Goal: Information Seeking & Learning: Learn about a topic

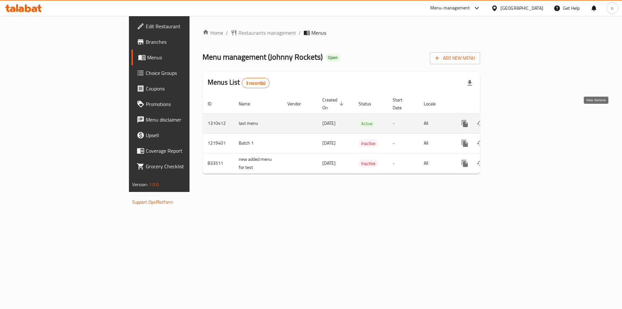
click at [516, 120] on icon "enhanced table" at bounding box center [512, 124] width 8 height 8
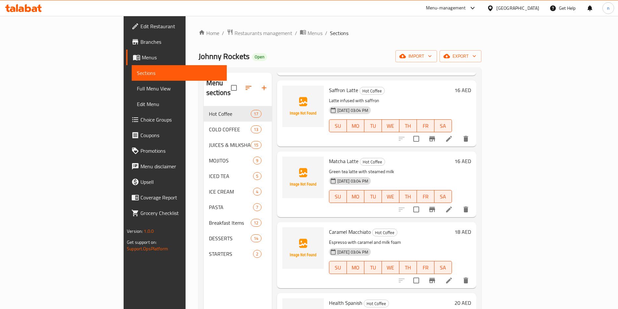
scroll to position [875, 0]
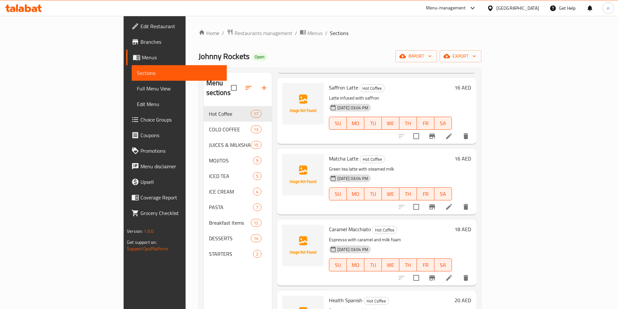
click at [137, 87] on span "Full Menu View" at bounding box center [179, 89] width 85 height 8
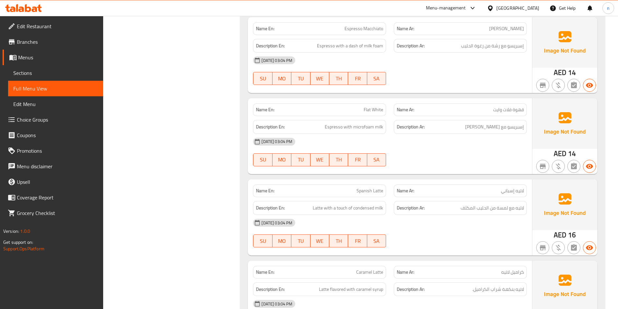
scroll to position [519, 0]
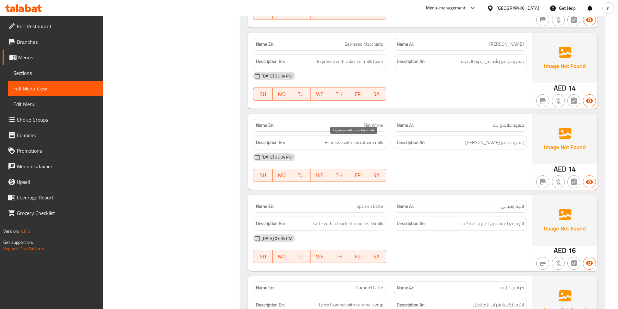
click at [367, 140] on span "Espresso with microfoam milk" at bounding box center [354, 142] width 58 height 8
click at [366, 142] on span "Espresso with microfoam milk" at bounding box center [354, 142] width 58 height 8
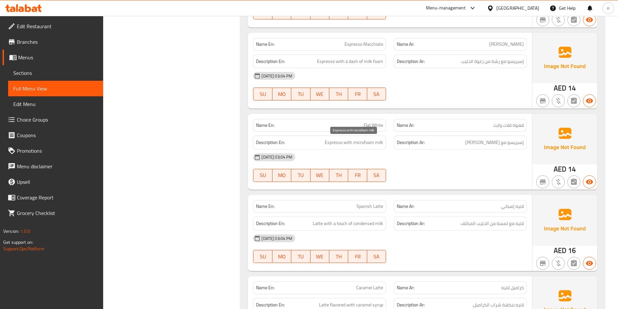
click at [366, 140] on span "Espresso with microfoam milk" at bounding box center [354, 142] width 58 height 8
drag, startPoint x: 366, startPoint y: 140, endPoint x: 360, endPoint y: 141, distance: 5.9
click at [360, 141] on span "Espresso with microfoam milk" at bounding box center [354, 142] width 58 height 8
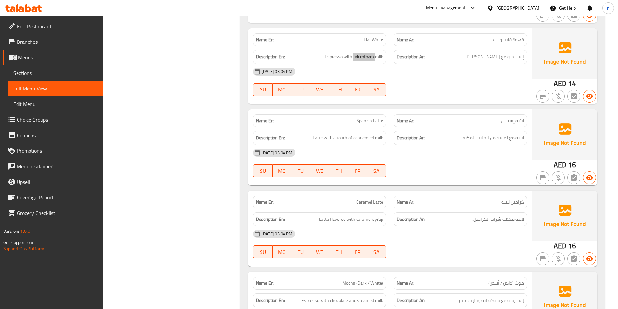
scroll to position [616, 0]
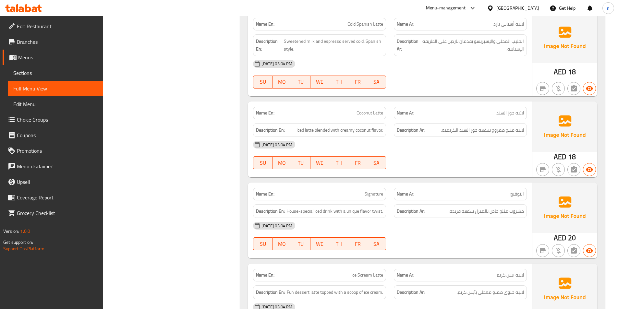
scroll to position [2432, 0]
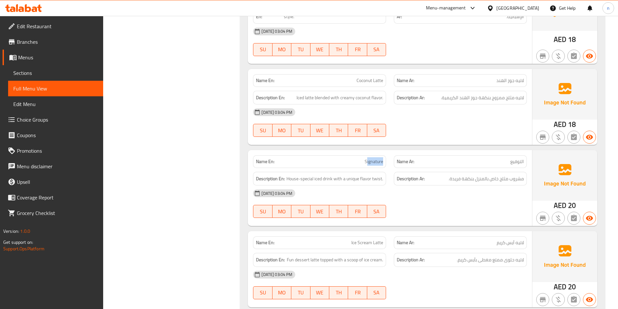
drag, startPoint x: 367, startPoint y: 162, endPoint x: 387, endPoint y: 161, distance: 19.8
click at [387, 161] on div "Name En: Signature" at bounding box center [319, 161] width 141 height 20
drag, startPoint x: 509, startPoint y: 165, endPoint x: 523, endPoint y: 164, distance: 13.3
click at [523, 164] on p "Name Ar: التوقيع" at bounding box center [460, 161] width 127 height 7
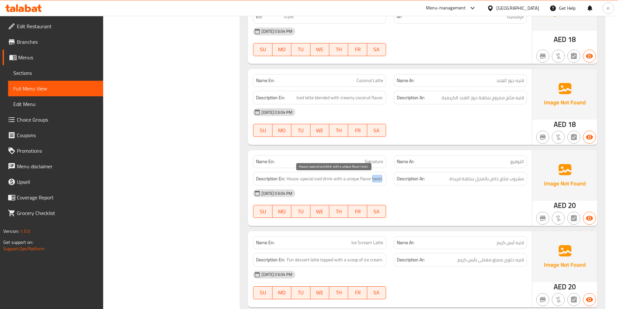
drag, startPoint x: 373, startPoint y: 179, endPoint x: 382, endPoint y: 181, distance: 9.0
click at [382, 181] on span "House-special iced drink with a unique flavor twist." at bounding box center [334, 179] width 97 height 8
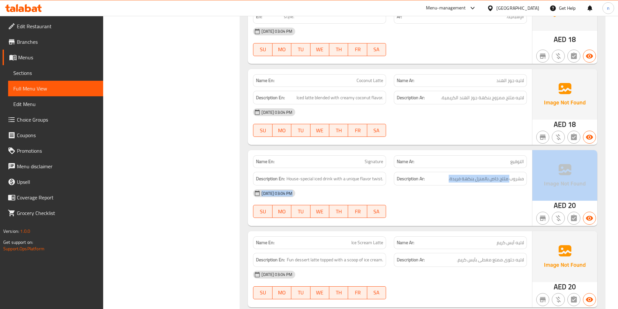
drag, startPoint x: 510, startPoint y: 179, endPoint x: 533, endPoint y: 179, distance: 23.0
click at [533, 179] on div "Name En: Signature Name Ar: التوقيع Description En: House-special iced drink wi…" at bounding box center [422, 188] width 349 height 76
click at [509, 200] on div "[DATE] 03:04 PM" at bounding box center [389, 193] width 281 height 16
click at [503, 195] on div "[DATE] 03:04 PM" at bounding box center [389, 193] width 281 height 16
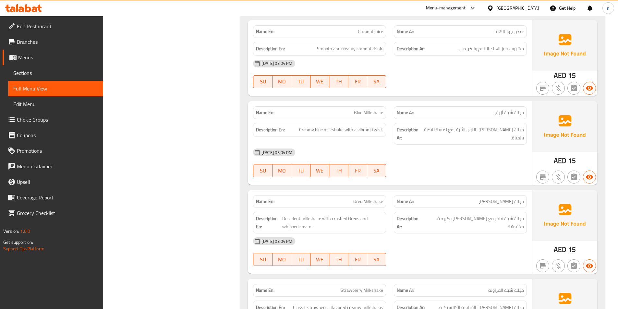
scroll to position [3339, 0]
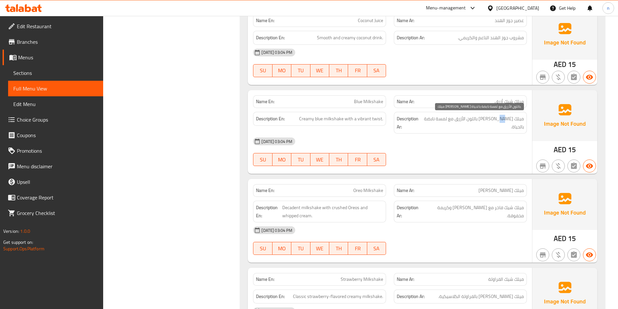
drag, startPoint x: 494, startPoint y: 121, endPoint x: 483, endPoint y: 121, distance: 11.7
click at [487, 121] on span "ميلك [PERSON_NAME] باللون الأزرق مع لمسة نابضة بالحياة." at bounding box center [472, 123] width 101 height 16
drag, startPoint x: 474, startPoint y: 122, endPoint x: 459, endPoint y: 121, distance: 15.3
click at [469, 121] on span "ميلك [PERSON_NAME] باللون الأزرق مع لمسة نابضة بالحياة." at bounding box center [472, 123] width 101 height 16
drag, startPoint x: 456, startPoint y: 121, endPoint x: 435, endPoint y: 124, distance: 21.9
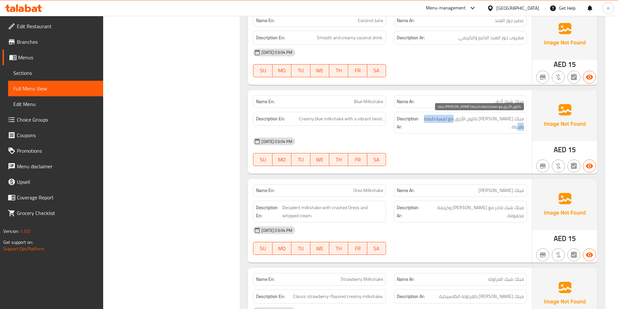
click at [435, 124] on span "ميلك [PERSON_NAME] باللون الأزرق مع لمسة نابضة بالحياة." at bounding box center [472, 123] width 101 height 16
click at [261, 190] on strong "Name En:" at bounding box center [265, 190] width 18 height 7
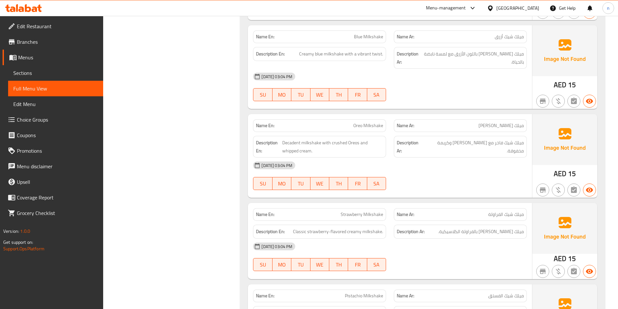
scroll to position [3437, 0]
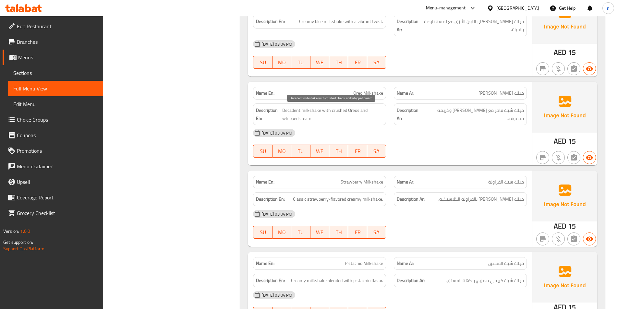
click at [290, 111] on span "Decadent milkshake with crushed Oreos and whipped cream." at bounding box center [332, 114] width 101 height 16
click at [283, 109] on span "Decadent milkshake with crushed Oreos and whipped cream." at bounding box center [332, 114] width 101 height 16
drag, startPoint x: 282, startPoint y: 108, endPoint x: 301, endPoint y: 109, distance: 18.8
click at [301, 109] on span "Decadent milkshake with crushed Oreos and whipped cream." at bounding box center [332, 114] width 101 height 16
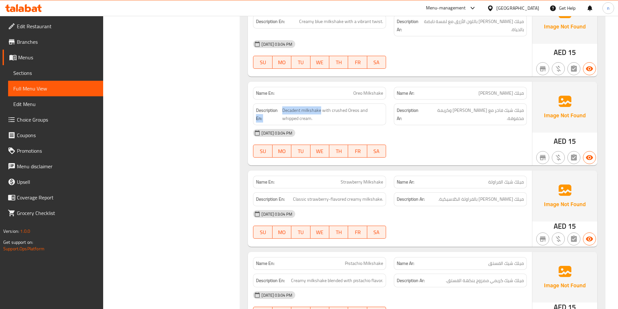
drag, startPoint x: 319, startPoint y: 110, endPoint x: 279, endPoint y: 111, distance: 39.9
click at [279, 111] on h6 "Description En: Decadent milkshake with crushed Oreos and whipped cream." at bounding box center [319, 114] width 127 height 16
drag, startPoint x: 283, startPoint y: 112, endPoint x: 290, endPoint y: 107, distance: 8.4
click at [290, 107] on span "Decadent milkshake with crushed Oreos and whipped cream." at bounding box center [332, 114] width 101 height 16
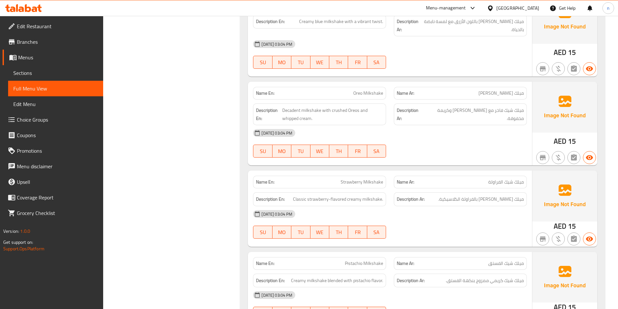
click at [297, 103] on div "Description En: Decadent milkshake with crushed Oreos and whipped cream." at bounding box center [319, 115] width 141 height 30
drag, startPoint x: 294, startPoint y: 111, endPoint x: 313, endPoint y: 105, distance: 19.6
click at [312, 105] on div "Description En: Decadent milkshake with crushed Oreos and whipped cream." at bounding box center [319, 114] width 133 height 22
click at [314, 114] on span "Decadent milkshake with crushed Oreos and whipped cream." at bounding box center [332, 114] width 101 height 16
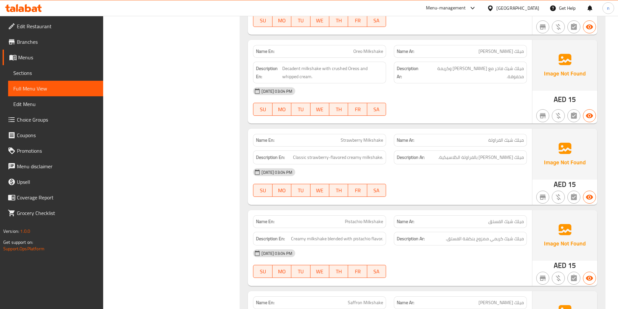
scroll to position [3469, 0]
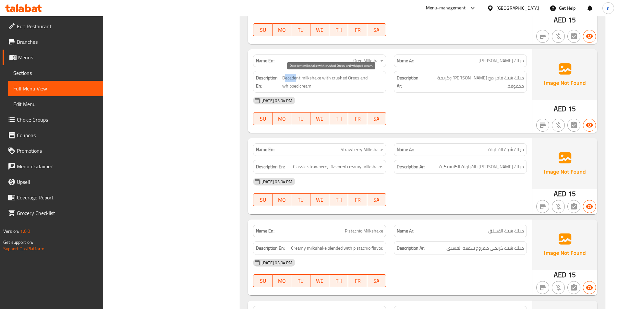
drag, startPoint x: 285, startPoint y: 78, endPoint x: 298, endPoint y: 74, distance: 13.0
click at [298, 74] on span "Decadent milkshake with crushed Oreos and whipped cream." at bounding box center [332, 82] width 101 height 16
click at [293, 78] on span "Decadent milkshake with crushed Oreos and whipped cream." at bounding box center [332, 82] width 101 height 16
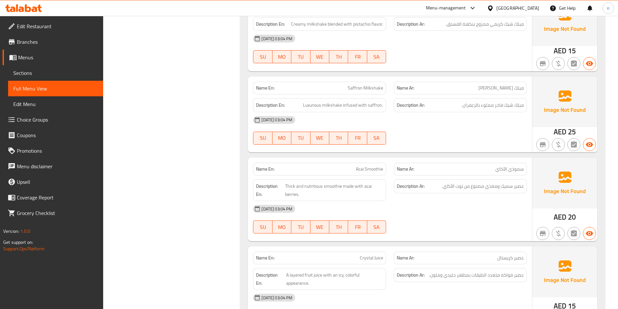
scroll to position [3696, 0]
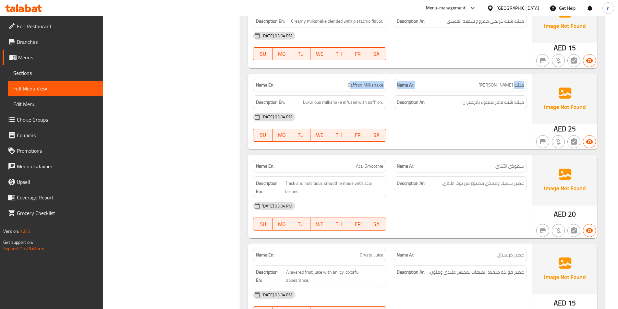
drag, startPoint x: 350, startPoint y: 83, endPoint x: 511, endPoint y: 92, distance: 161.1
click at [514, 90] on div "Name En: Saffron Milkshake Name Ar: ميلك [PERSON_NAME]" at bounding box center [389, 85] width 281 height 20
drag, startPoint x: 348, startPoint y: 85, endPoint x: 369, endPoint y: 85, distance: 20.8
click at [367, 85] on p "Name En: Saffron Milkshake" at bounding box center [319, 85] width 127 height 7
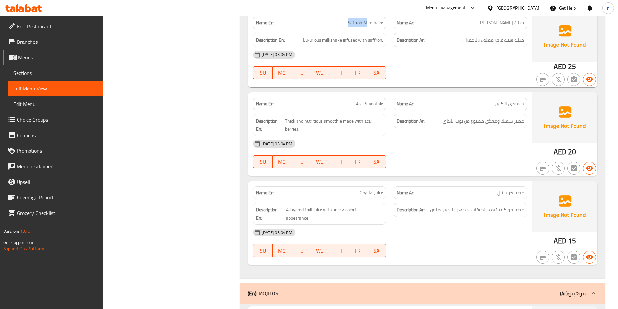
scroll to position [3793, 0]
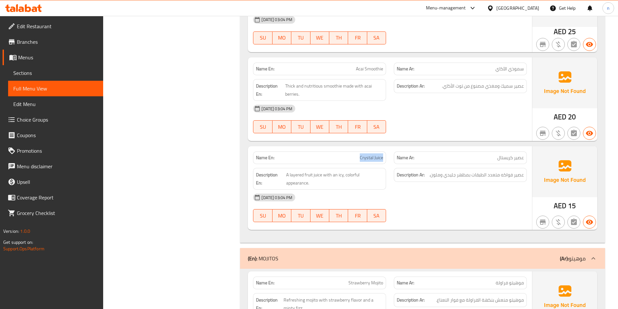
drag, startPoint x: 356, startPoint y: 160, endPoint x: 388, endPoint y: 154, distance: 32.2
click at [388, 154] on div "Name En: [PERSON_NAME]" at bounding box center [319, 158] width 141 height 20
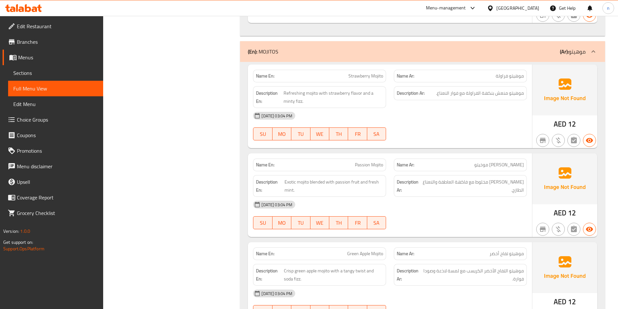
scroll to position [4020, 0]
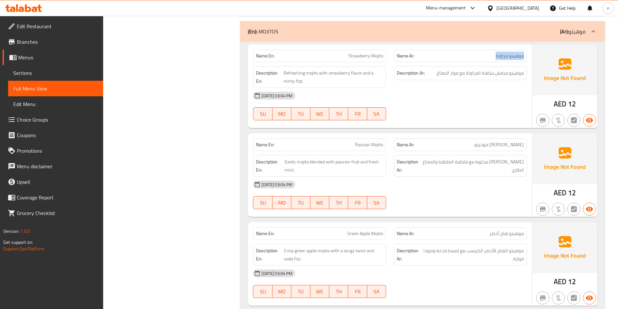
drag, startPoint x: 524, startPoint y: 55, endPoint x: 487, endPoint y: 58, distance: 36.7
click at [487, 58] on div "Name Ar: [PERSON_NAME]" at bounding box center [460, 56] width 133 height 13
click at [330, 57] on p "Name En: Strawberry Mojito" at bounding box center [319, 56] width 127 height 7
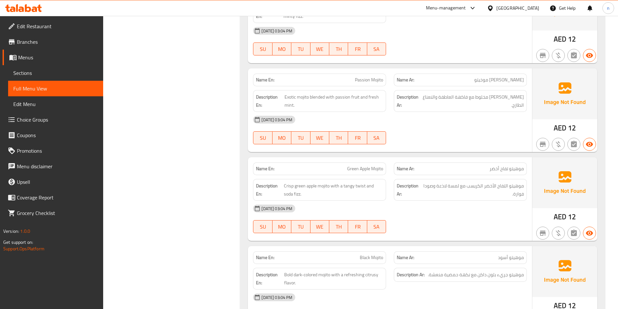
scroll to position [4117, 0]
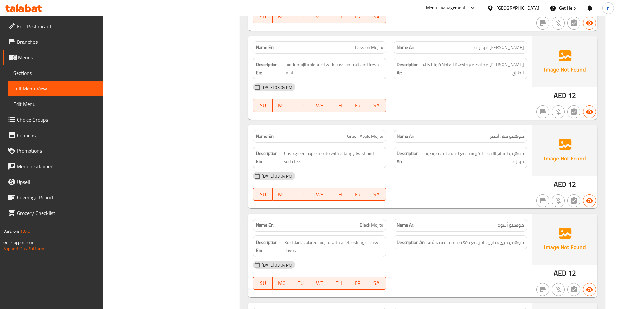
click at [517, 47] on span "[PERSON_NAME] موخيتو" at bounding box center [499, 47] width 50 height 7
click at [516, 46] on span "[PERSON_NAME] موخيتو" at bounding box center [499, 47] width 50 height 7
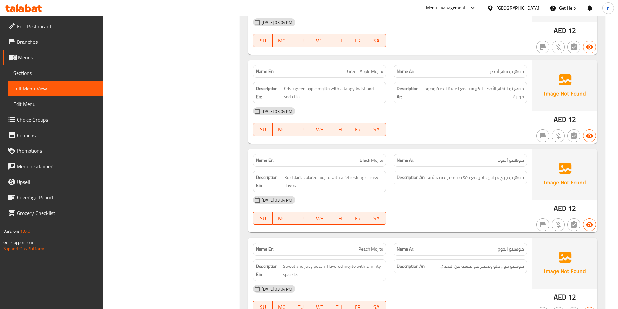
click at [264, 110] on span "[DATE] 03:04 PM" at bounding box center [277, 111] width 36 height 6
drag, startPoint x: 264, startPoint y: 110, endPoint x: 289, endPoint y: 108, distance: 24.7
click at [289, 108] on div "[DATE] 03:04 PM" at bounding box center [274, 111] width 42 height 8
click at [246, 116] on div "Name En: Strawberry Mojito Name Ar: [PERSON_NAME] Description En: Refreshing mo…" at bounding box center [422, 285] width 365 height 810
click at [256, 110] on icon at bounding box center [257, 112] width 5 height 6
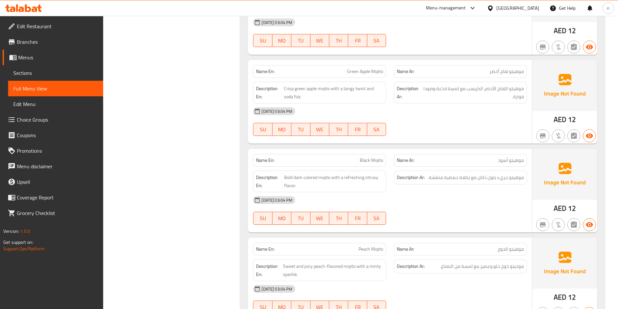
drag, startPoint x: 256, startPoint y: 110, endPoint x: 263, endPoint y: 111, distance: 7.6
click at [261, 111] on div "[DATE] 03:04 PM" at bounding box center [274, 111] width 42 height 8
click at [263, 111] on span "[DATE] 03:04 PM" at bounding box center [277, 111] width 36 height 6
click at [262, 113] on span "[DATE] 03:04 PM" at bounding box center [277, 111] width 36 height 6
click at [244, 120] on div "Name En: Strawberry Mojito Name Ar: [PERSON_NAME] Description En: Refreshing mo…" at bounding box center [422, 285] width 365 height 810
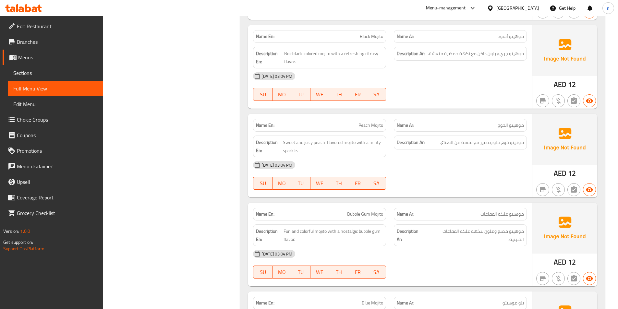
scroll to position [4312, 0]
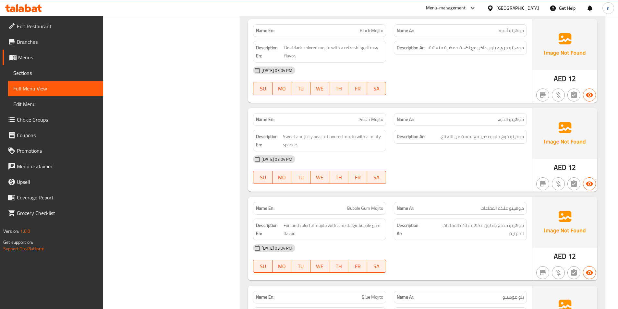
drag, startPoint x: 256, startPoint y: 160, endPoint x: 285, endPoint y: 159, distance: 28.2
click at [284, 159] on div "[DATE] 03:04 PM" at bounding box center [274, 159] width 42 height 8
drag, startPoint x: 279, startPoint y: 158, endPoint x: 350, endPoint y: 158, distance: 71.3
click at [350, 158] on div "[DATE] 03:04 PM" at bounding box center [389, 159] width 281 height 16
click at [316, 151] on div "Description En: Sweet and juicy peach-flavored mojito with a minty sparkle." at bounding box center [319, 141] width 133 height 22
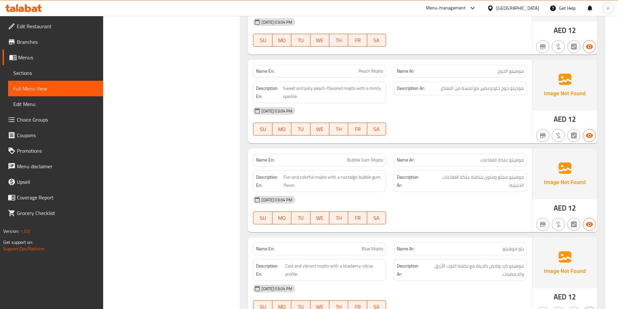
scroll to position [4344, 0]
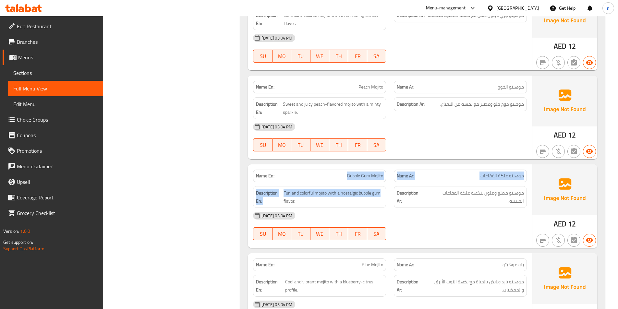
drag, startPoint x: 348, startPoint y: 175, endPoint x: 382, endPoint y: 188, distance: 36.6
click at [382, 188] on div "Name En: Bubble Gum Mojito Name Ar: موهيتو علكة الفقاعات Description En: Fun an…" at bounding box center [390, 206] width 284 height 84
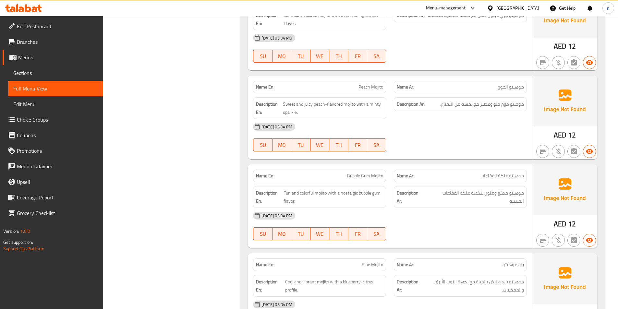
click at [387, 198] on div "Description En: Fun and colorful mojito with a nostalgic bubble gum flavor." at bounding box center [319, 197] width 141 height 30
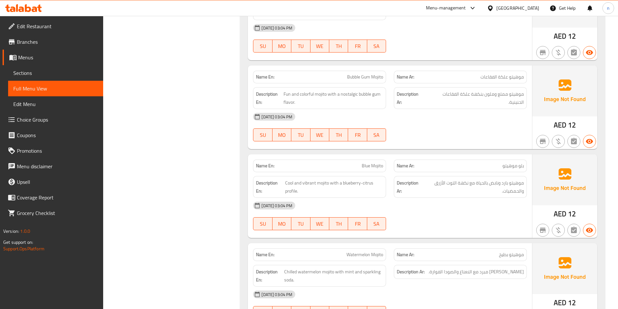
scroll to position [4442, 0]
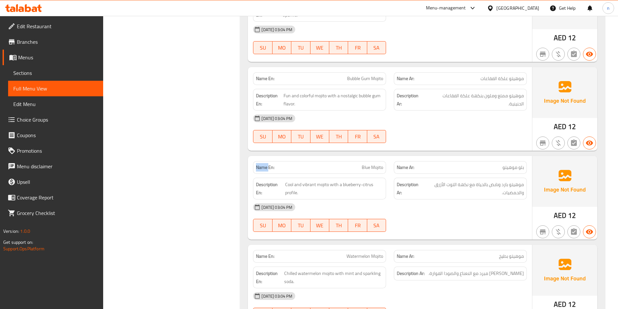
drag, startPoint x: 257, startPoint y: 169, endPoint x: 269, endPoint y: 168, distance: 12.0
click at [269, 168] on strong "Name En:" at bounding box center [265, 167] width 18 height 7
drag, startPoint x: 272, startPoint y: 166, endPoint x: 328, endPoint y: 160, distance: 56.4
click at [313, 164] on div "Name En: Blue Mojito" at bounding box center [319, 167] width 133 height 13
click at [351, 163] on div "Name En: Blue Mojito" at bounding box center [319, 167] width 133 height 13
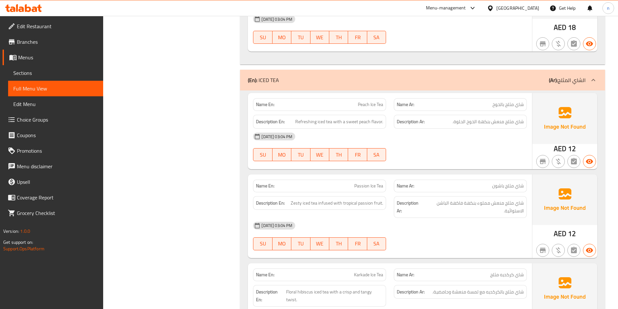
scroll to position [4831, 0]
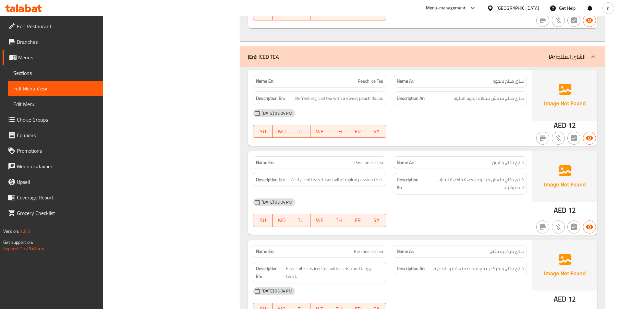
click at [279, 78] on p "Name En: Peach Ice Tea" at bounding box center [319, 81] width 127 height 7
drag, startPoint x: 357, startPoint y: 79, endPoint x: 384, endPoint y: 79, distance: 26.9
click at [384, 79] on div "Name En: Peach Ice Tea" at bounding box center [319, 81] width 133 height 13
click at [377, 85] on span "Peach Ice Tea" at bounding box center [370, 81] width 25 height 7
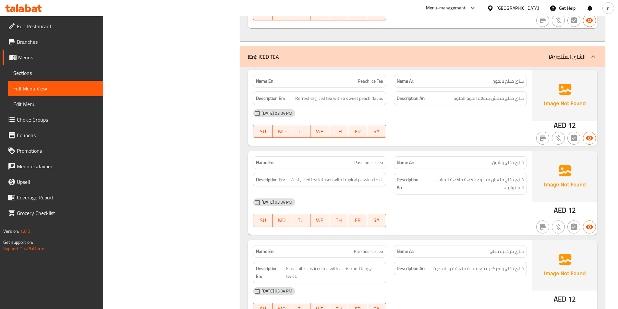
drag, startPoint x: 262, startPoint y: 55, endPoint x: 310, endPoint y: 57, distance: 48.4
click at [310, 57] on div "(En): ICED TEA (Ar): الشاي المثلج" at bounding box center [417, 57] width 338 height 8
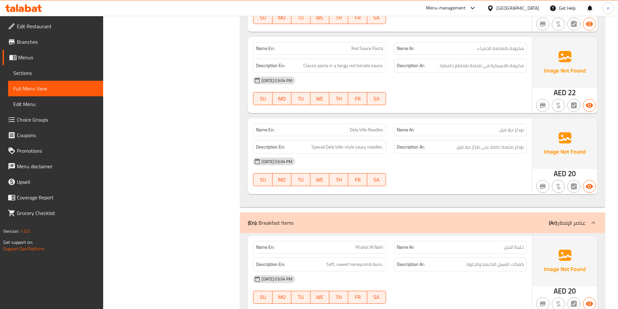
scroll to position [5672, 0]
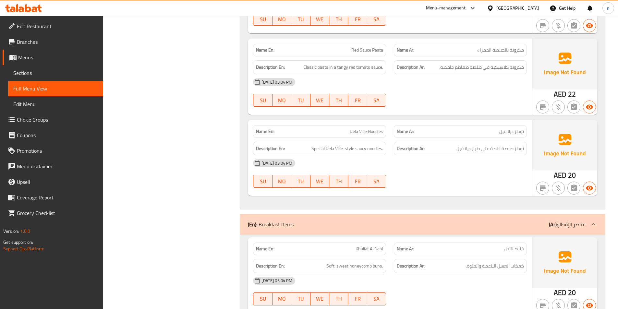
click at [272, 224] on p "(En): Breakfast Items" at bounding box center [271, 224] width 46 height 8
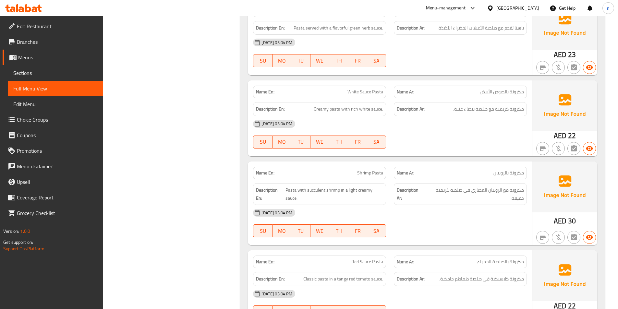
scroll to position [5445, 0]
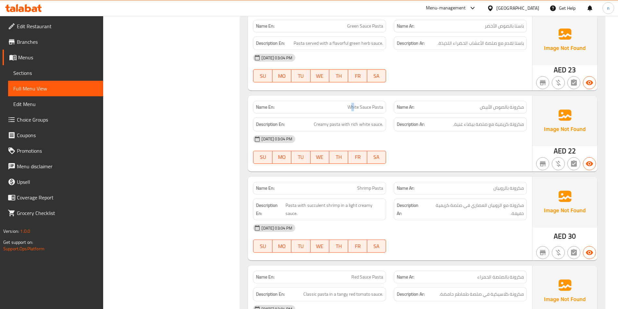
drag, startPoint x: 352, startPoint y: 107, endPoint x: 361, endPoint y: 108, distance: 9.1
click at [361, 108] on span "White Sauce Pasta" at bounding box center [365, 107] width 36 height 7
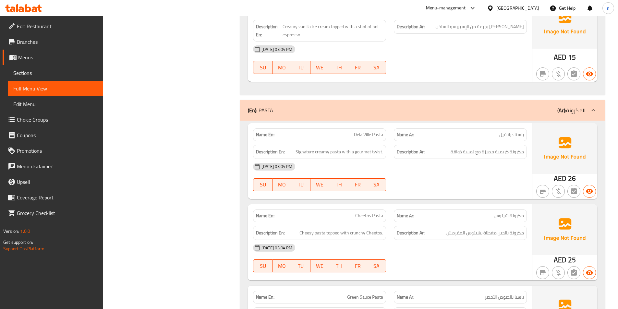
scroll to position [5186, 0]
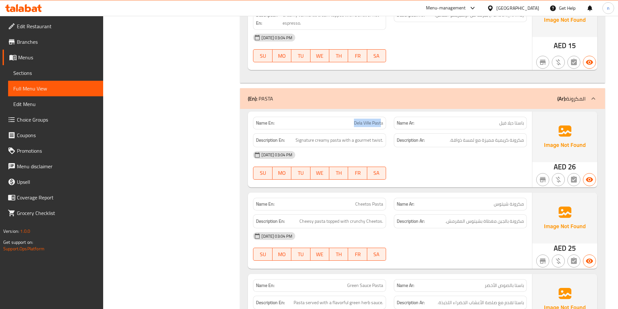
drag, startPoint x: 353, startPoint y: 123, endPoint x: 380, endPoint y: 122, distance: 26.6
click at [380, 122] on span "Dela Ville Pasta" at bounding box center [368, 123] width 29 height 7
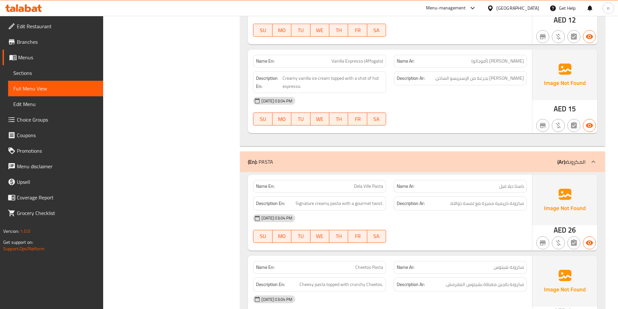
scroll to position [5121, 0]
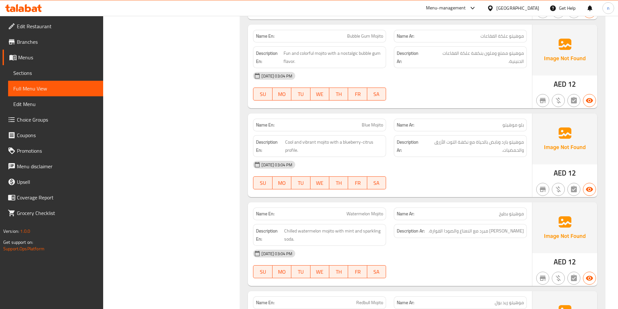
scroll to position [4473, 0]
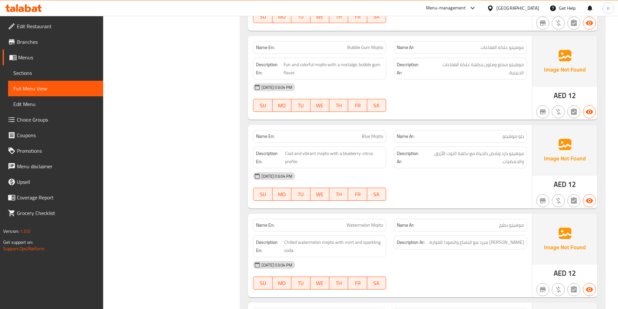
drag, startPoint x: 378, startPoint y: 136, endPoint x: 368, endPoint y: 134, distance: 10.6
click at [375, 136] on span "Blue Mojito" at bounding box center [371, 136] width 21 height 7
drag, startPoint x: 363, startPoint y: 137, endPoint x: 381, endPoint y: 138, distance: 17.5
click at [381, 138] on span "Blue Mojito" at bounding box center [371, 136] width 21 height 7
click at [362, 135] on span "Blue Mojito" at bounding box center [371, 136] width 21 height 7
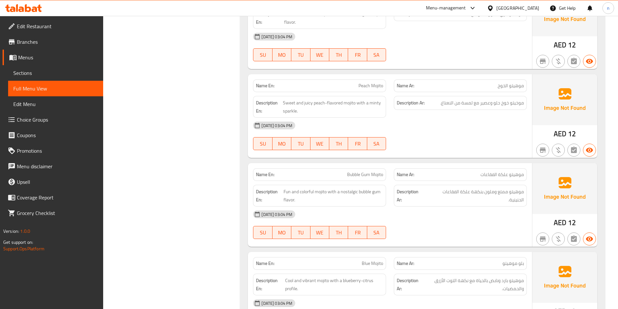
scroll to position [4343, 0]
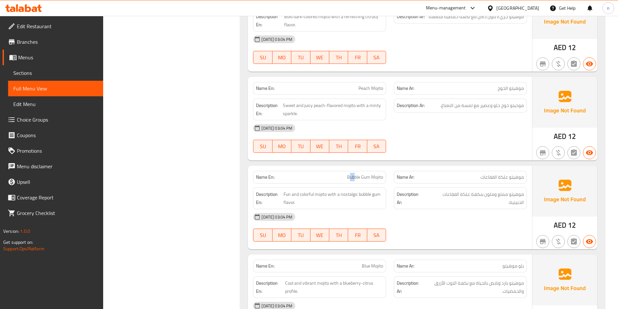
drag, startPoint x: 350, startPoint y: 176, endPoint x: 355, endPoint y: 176, distance: 5.2
click at [355, 176] on span "Bubble Gum Mojito" at bounding box center [365, 177] width 36 height 7
click at [358, 185] on div "Description En: Fun and colorful mojito with a nostalgic bubble gum flavor." at bounding box center [319, 199] width 141 height 30
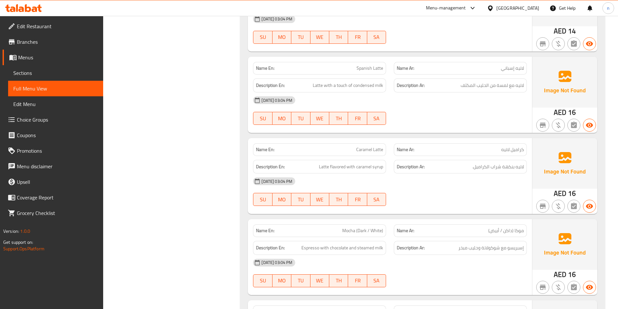
scroll to position [582, 0]
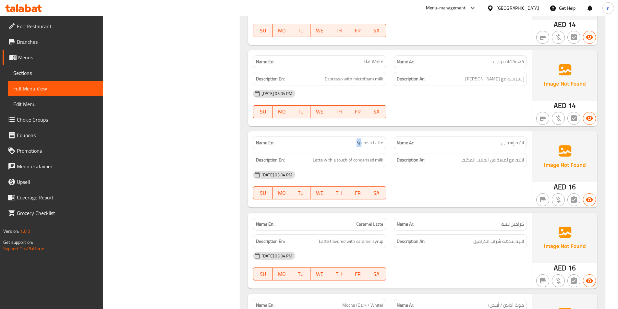
drag, startPoint x: 362, startPoint y: 144, endPoint x: 347, endPoint y: 146, distance: 15.4
click at [347, 146] on p "Name En: Spanish Latte" at bounding box center [319, 142] width 127 height 7
click at [360, 148] on div "Name En: Spanish Latte" at bounding box center [319, 142] width 133 height 13
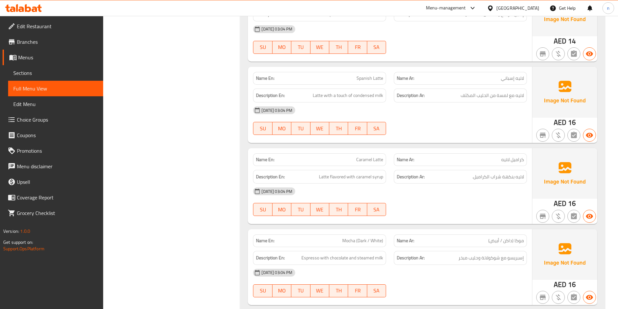
scroll to position [647, 0]
click at [358, 163] on div "Name En: Caramel Latte" at bounding box center [319, 159] width 133 height 13
click at [354, 173] on span "Latte flavored with caramel syrup" at bounding box center [351, 176] width 64 height 8
click at [350, 178] on span "Latte flavored with caramel syrup" at bounding box center [351, 176] width 64 height 8
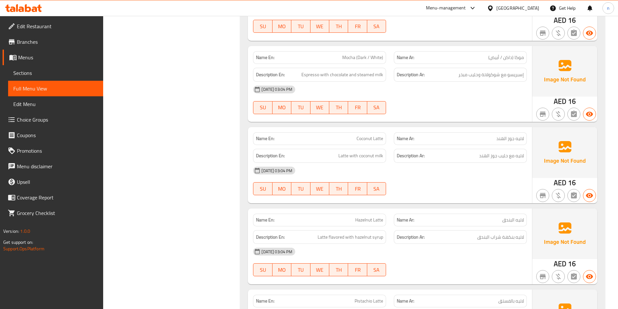
scroll to position [906, 0]
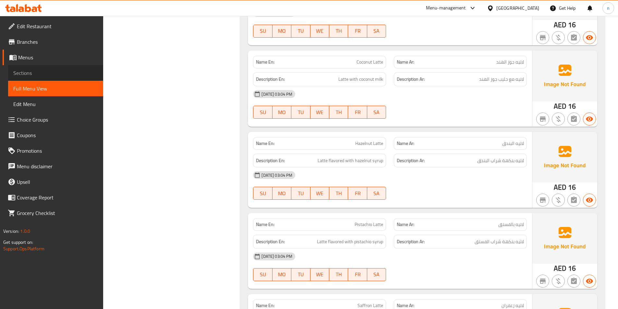
click at [31, 72] on span "Sections" at bounding box center [55, 73] width 85 height 8
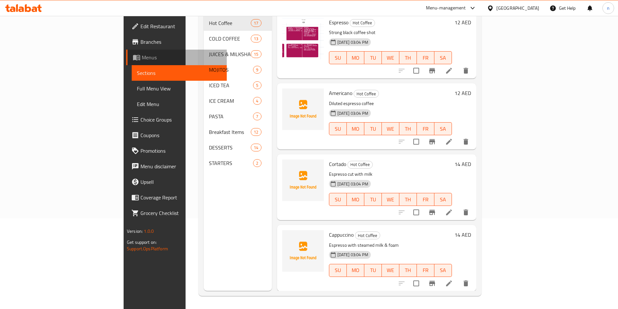
click at [142, 59] on span "Menus" at bounding box center [182, 57] width 80 height 8
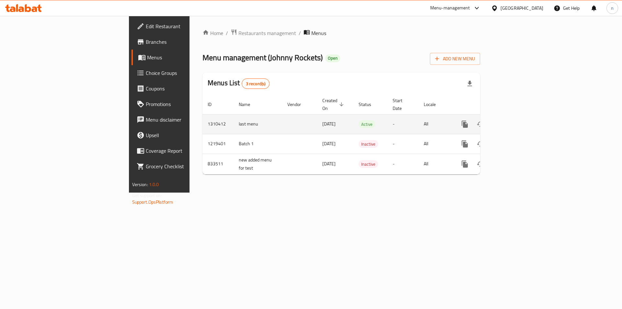
click at [516, 120] on icon "enhanced table" at bounding box center [512, 124] width 8 height 8
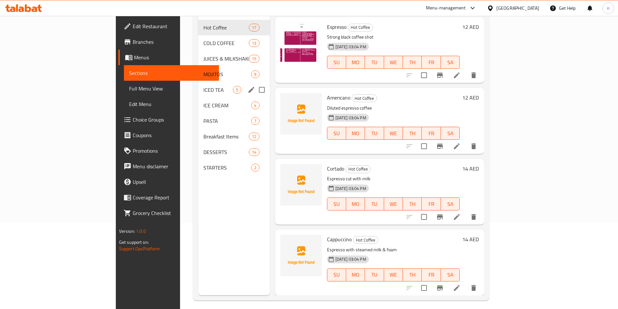
scroll to position [91, 0]
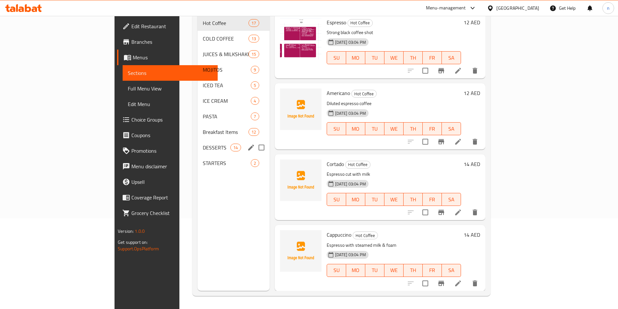
click at [197, 144] on div "DESSERTS 14" at bounding box center [233, 148] width 72 height 16
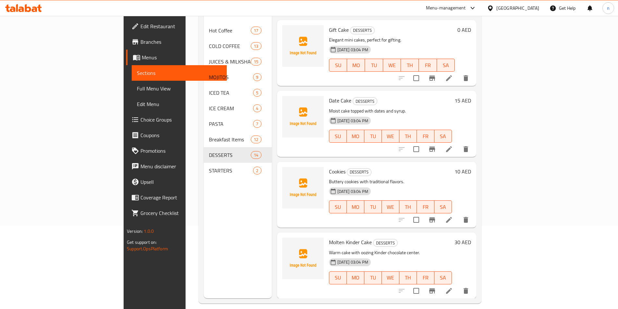
scroll to position [91, 0]
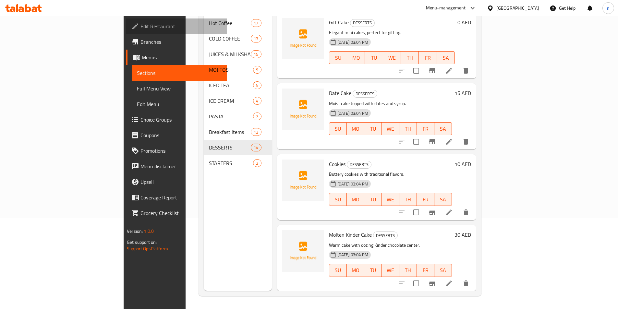
click at [140, 27] on span "Edit Restaurant" at bounding box center [180, 26] width 81 height 8
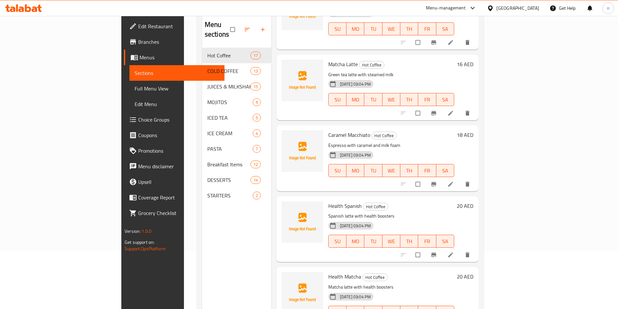
scroll to position [91, 0]
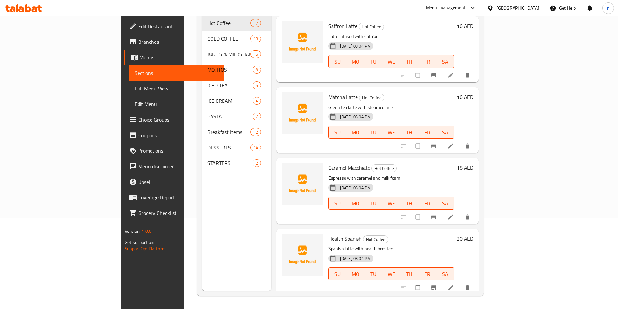
scroll to position [847, 0]
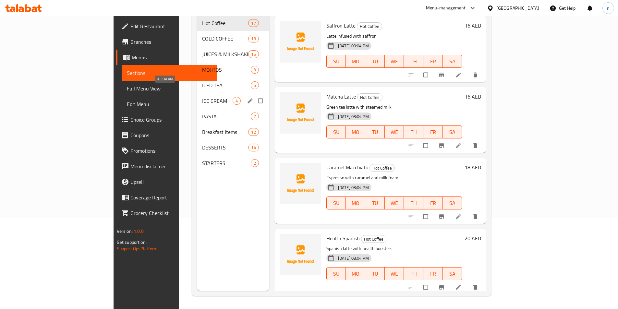
click at [202, 97] on span "ICE CREAM" at bounding box center [217, 101] width 30 height 8
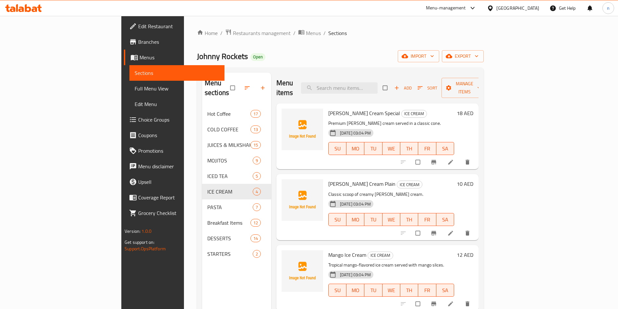
click at [184, 177] on div "Home / Restaurants management / Menus / Sections Johnny Rockets Open import exp…" at bounding box center [340, 208] width 313 height 384
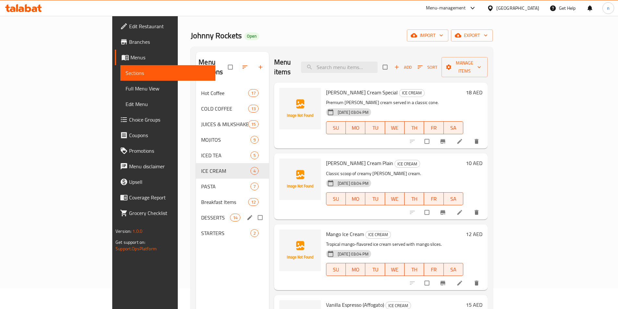
scroll to position [32, 0]
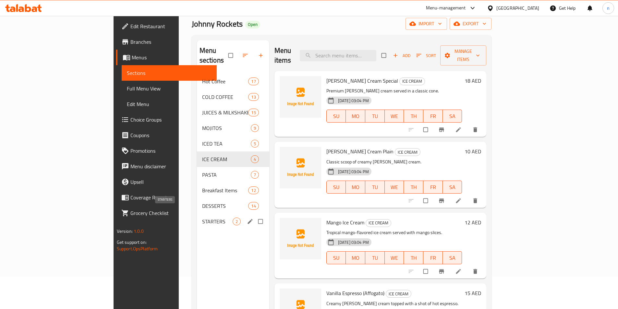
click at [202, 218] on span "STARTERS" at bounding box center [217, 222] width 30 height 8
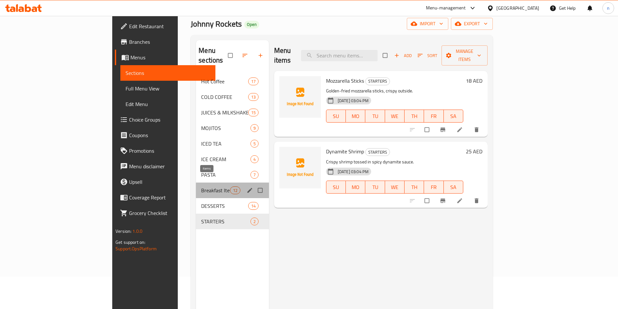
click at [230, 187] on span "12" at bounding box center [235, 190] width 10 height 6
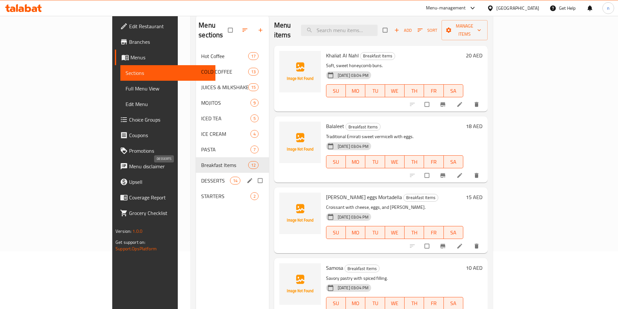
scroll to position [26, 0]
